Goal: Task Accomplishment & Management: Manage account settings

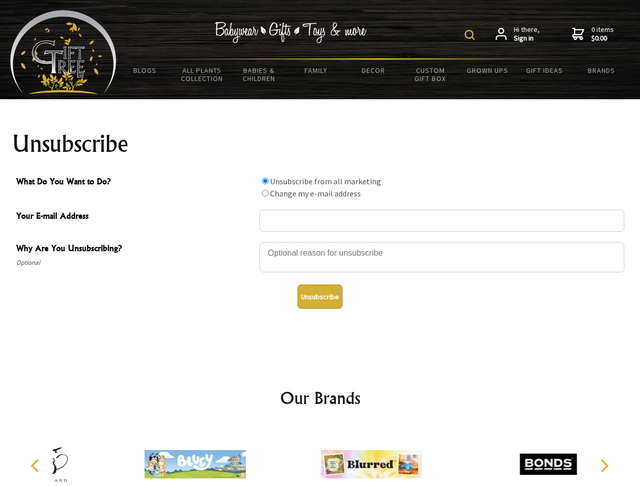
click at [471, 35] on img at bounding box center [470, 35] width 10 height 10
click at [320, 242] on div at bounding box center [441, 258] width 365 height 35
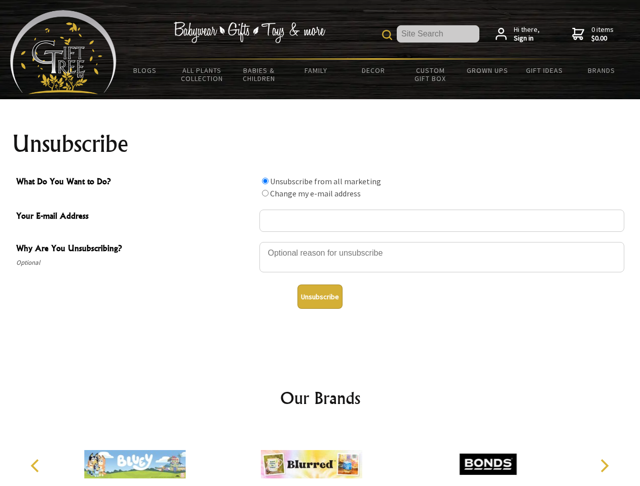
click at [265, 181] on input "What Do You Want to Do?" at bounding box center [265, 181] width 7 height 7
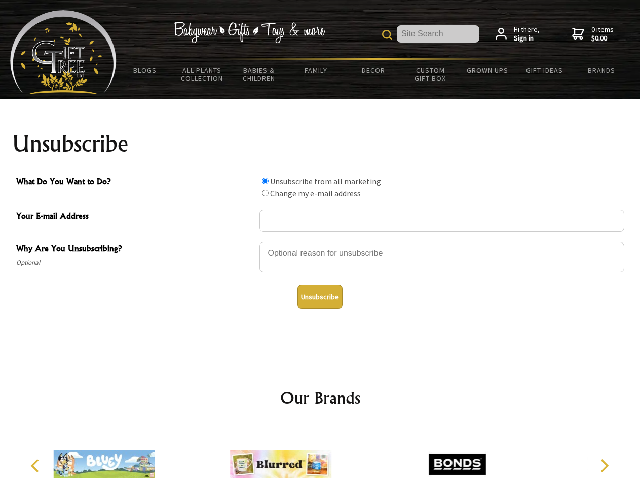
click at [265, 193] on input "What Do You Want to Do?" at bounding box center [265, 193] width 7 height 7
radio input "true"
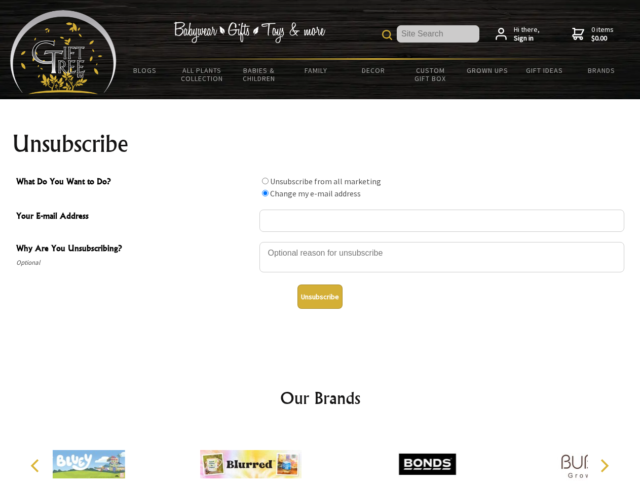
click at [320, 297] on button "Unsubscribe" at bounding box center [319, 297] width 45 height 24
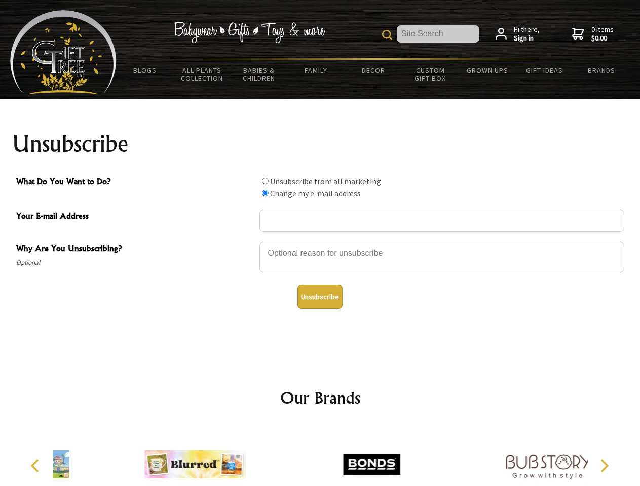
click at [320, 457] on div at bounding box center [371, 466] width 176 height 79
click at [36, 466] on icon "Previous" at bounding box center [35, 466] width 13 height 13
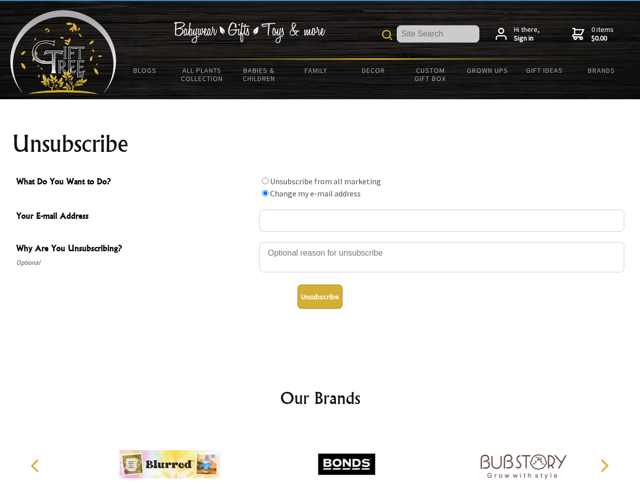
click at [604, 466] on icon "Next" at bounding box center [603, 466] width 13 height 13
